Goal: Navigation & Orientation: Find specific page/section

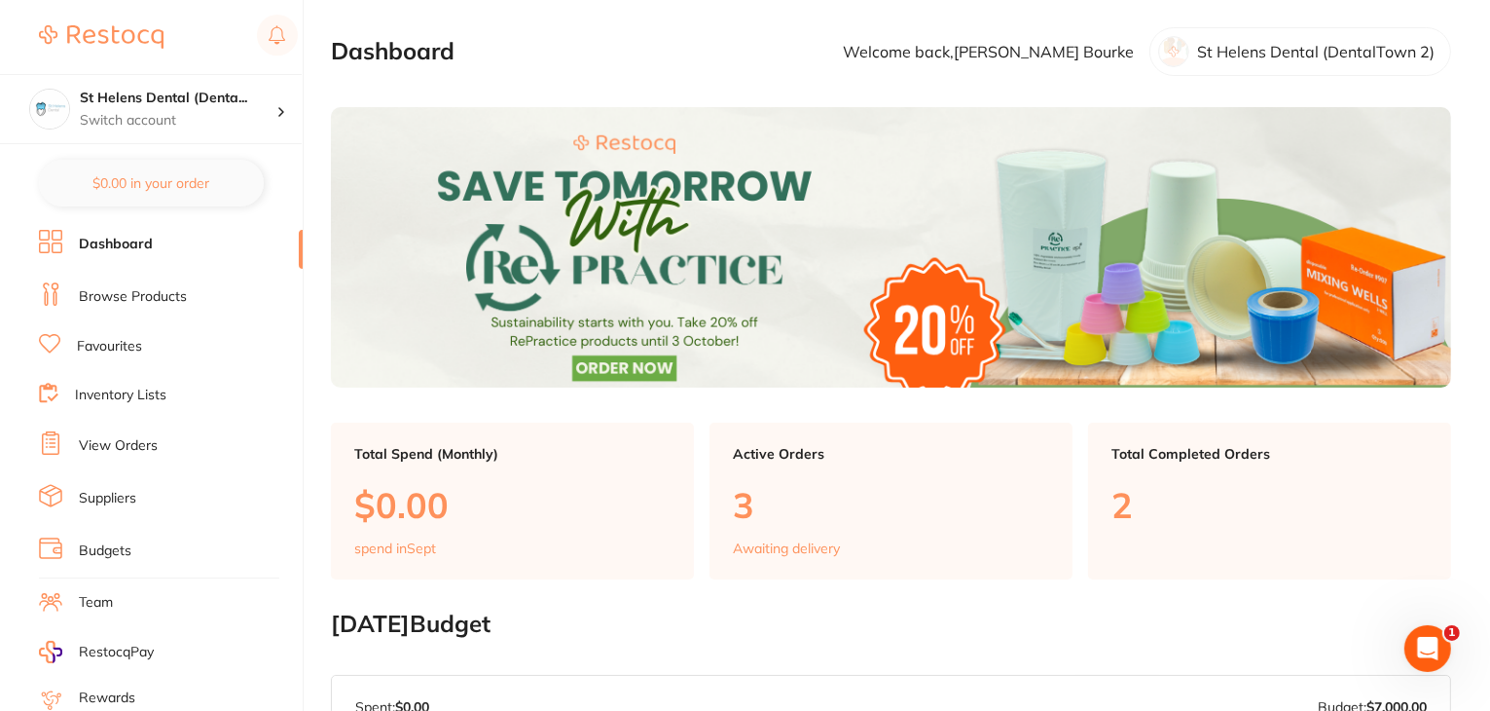
click at [147, 297] on link "Browse Products" at bounding box center [133, 296] width 108 height 19
click at [123, 452] on li "View Orders" at bounding box center [171, 445] width 264 height 29
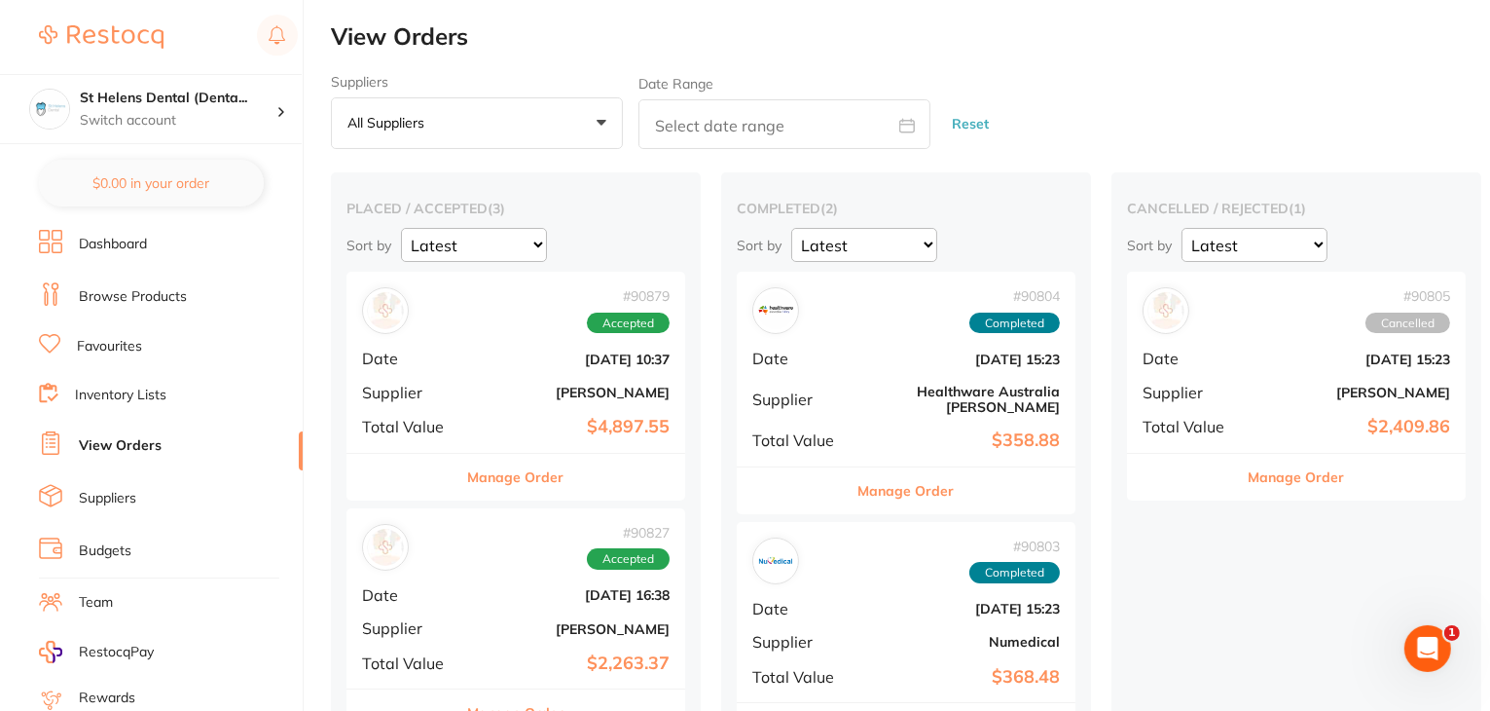
click at [112, 547] on link "Budgets" at bounding box center [105, 550] width 53 height 19
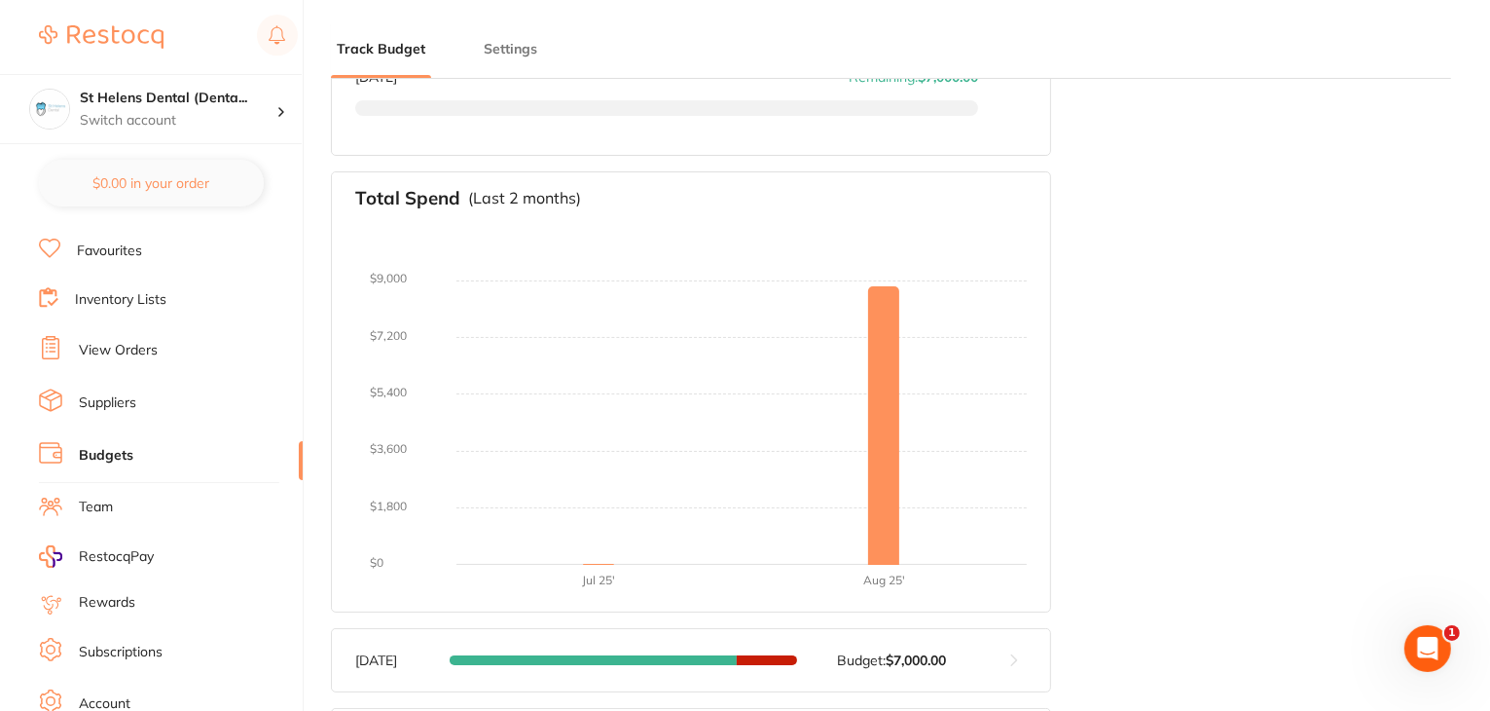
scroll to position [196, 0]
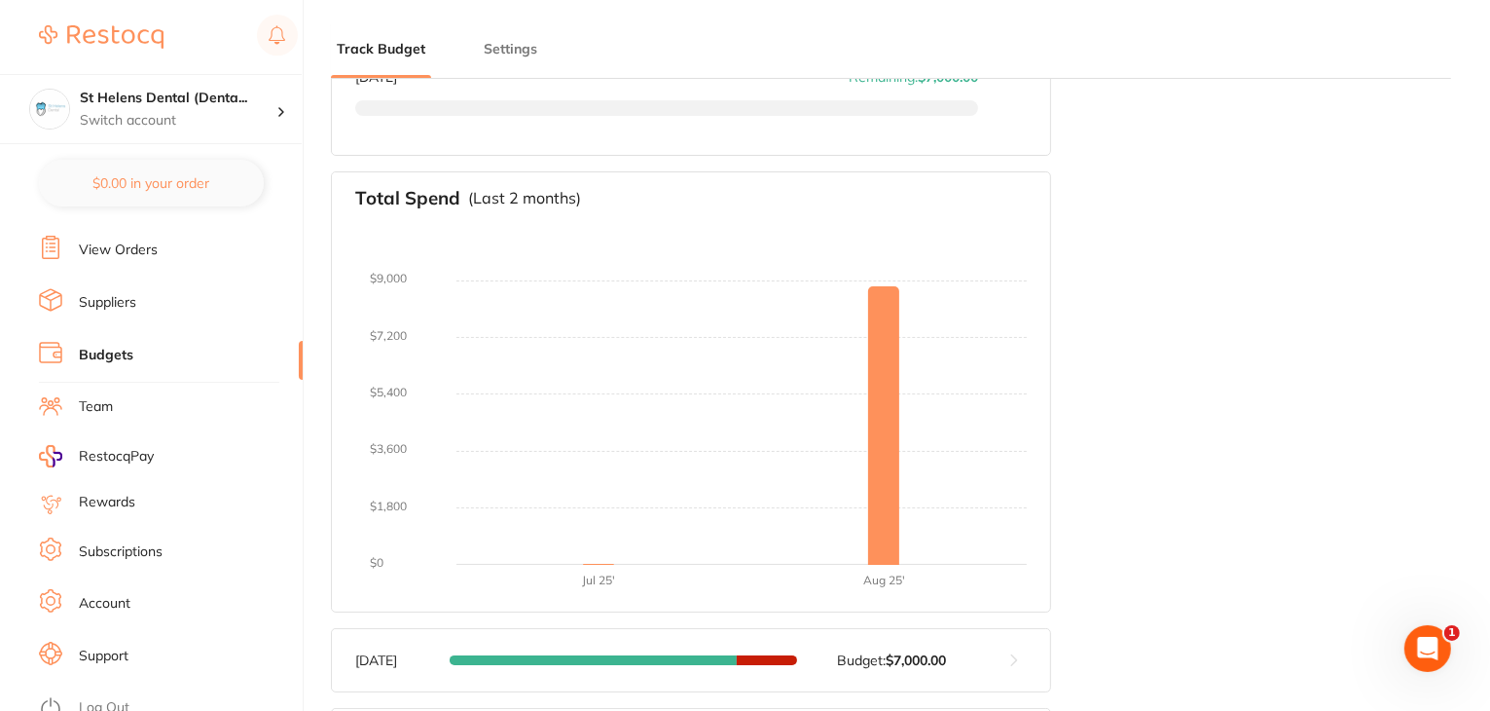
click at [111, 698] on link "Log Out" at bounding box center [104, 707] width 51 height 19
